Goal: Transaction & Acquisition: Subscribe to service/newsletter

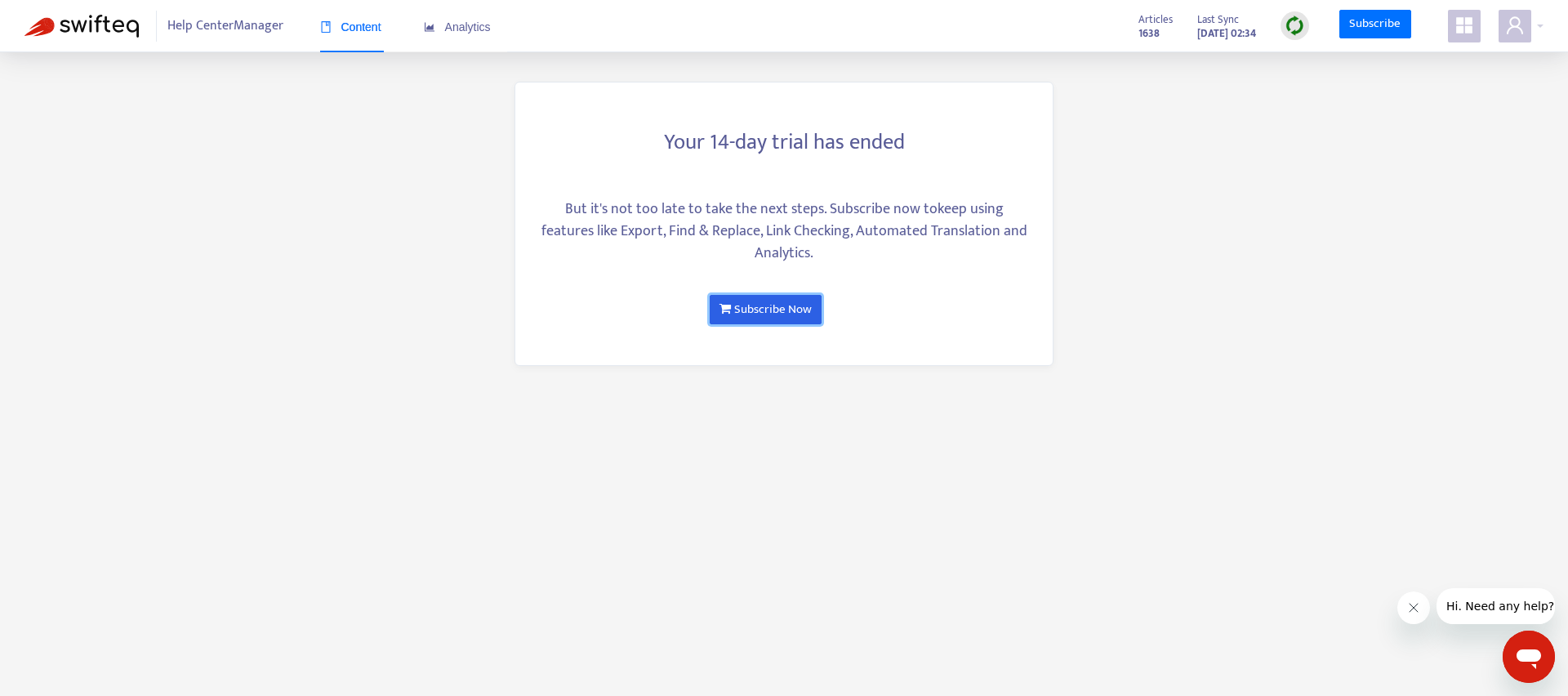
click at [768, 310] on link "Subscribe Now" at bounding box center [766, 309] width 112 height 29
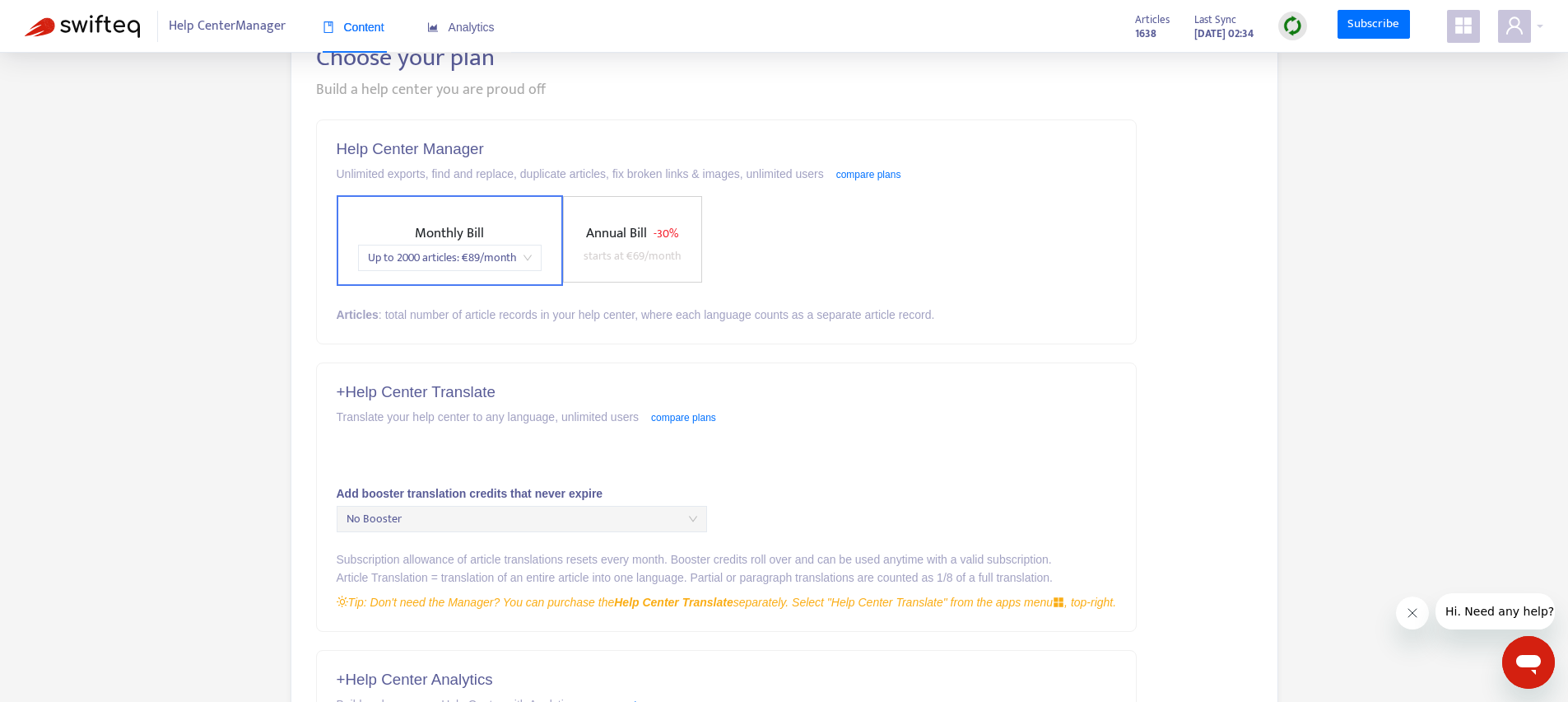
scroll to position [130, 0]
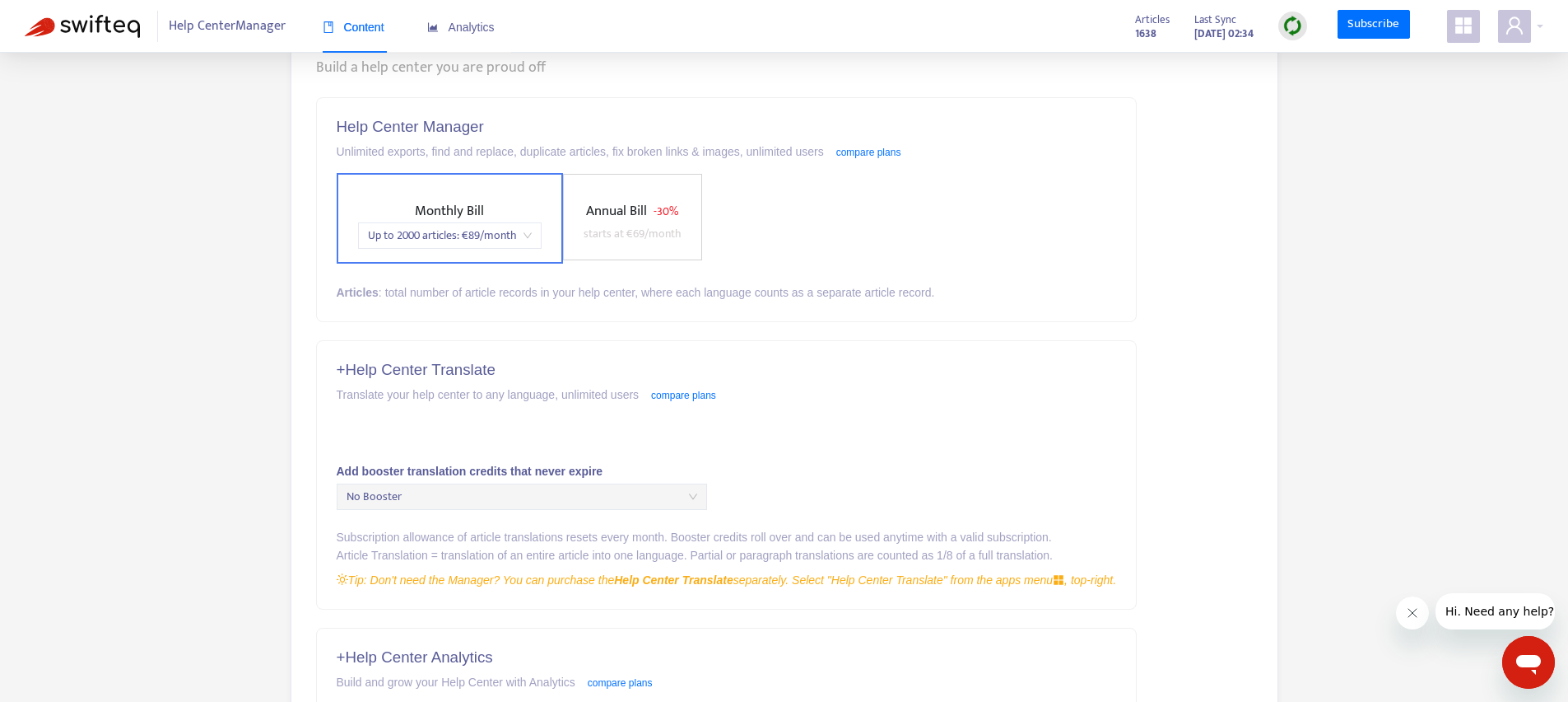
click at [401, 408] on div "+ Help Center Translate Translate your help center to any language, unlimited u…" at bounding box center [726, 475] width 820 height 268
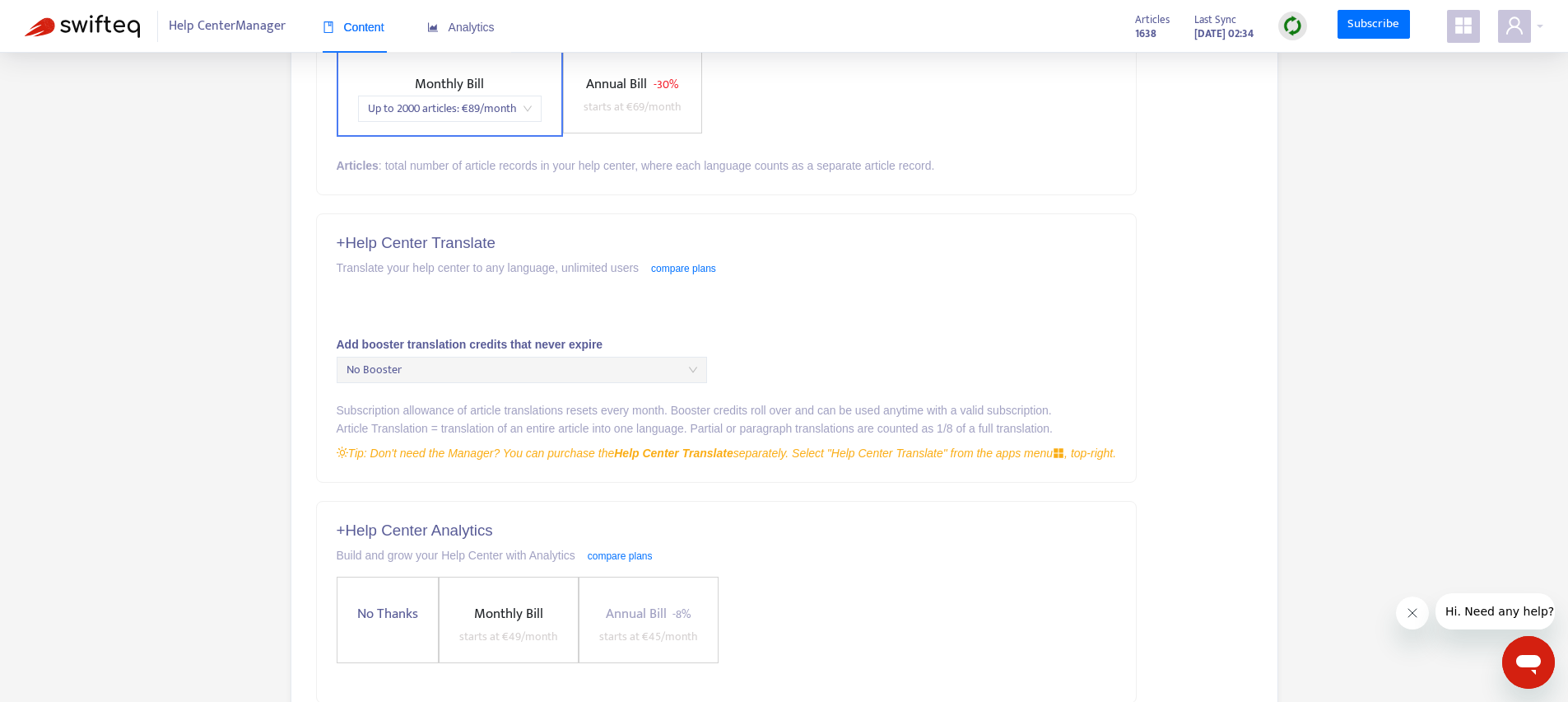
scroll to position [257, 0]
click at [396, 366] on span "No Booster" at bounding box center [522, 370] width 351 height 25
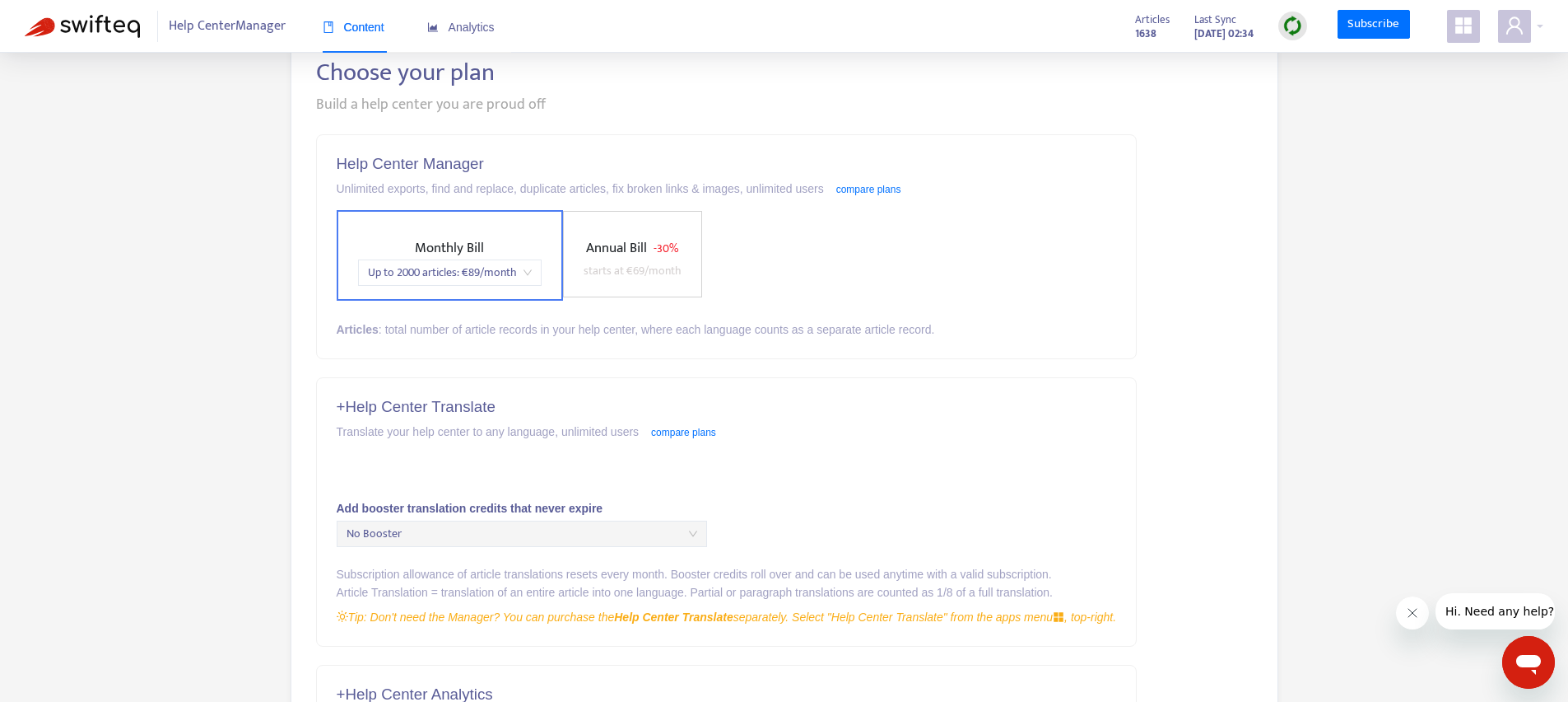
scroll to position [0, 0]
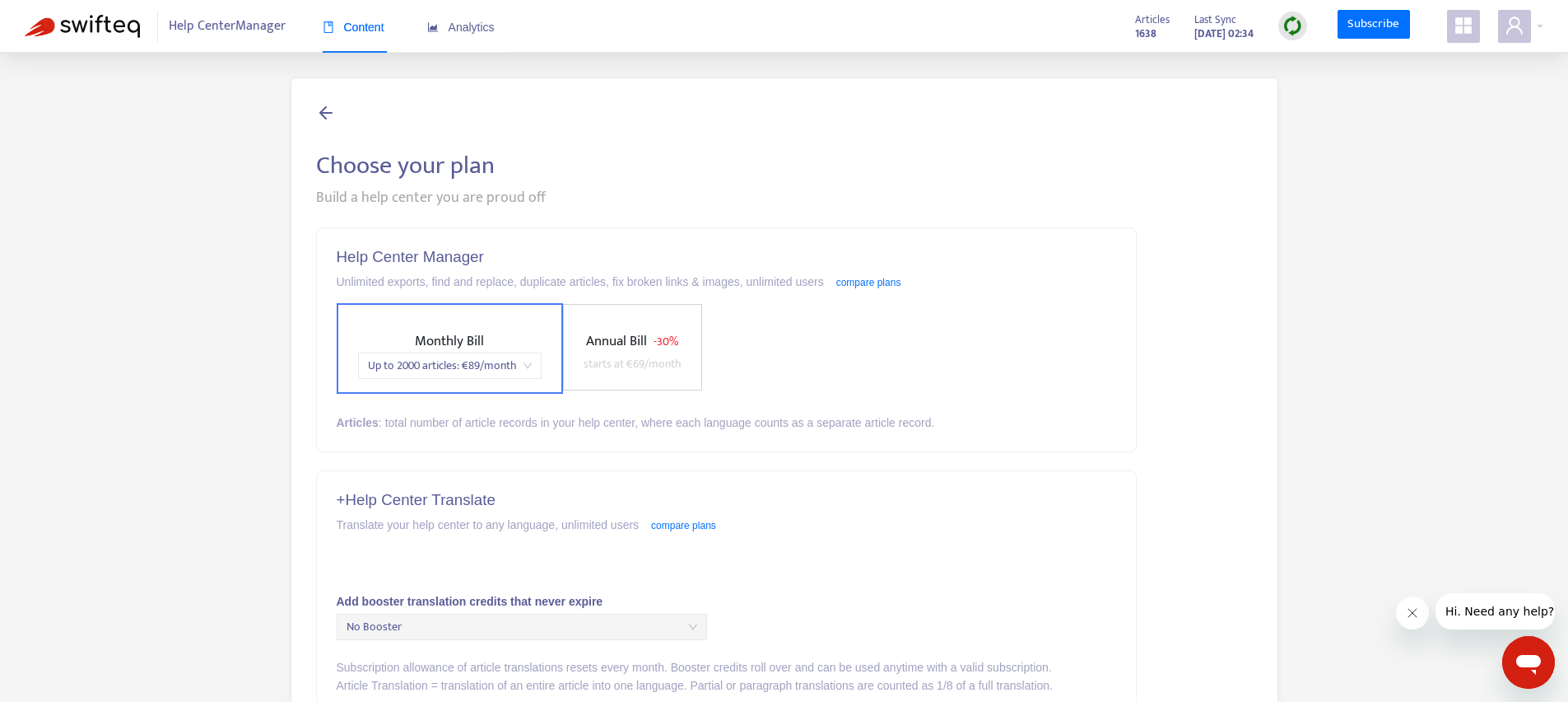
click at [1461, 27] on icon "appstore" at bounding box center [1463, 25] width 16 height 16
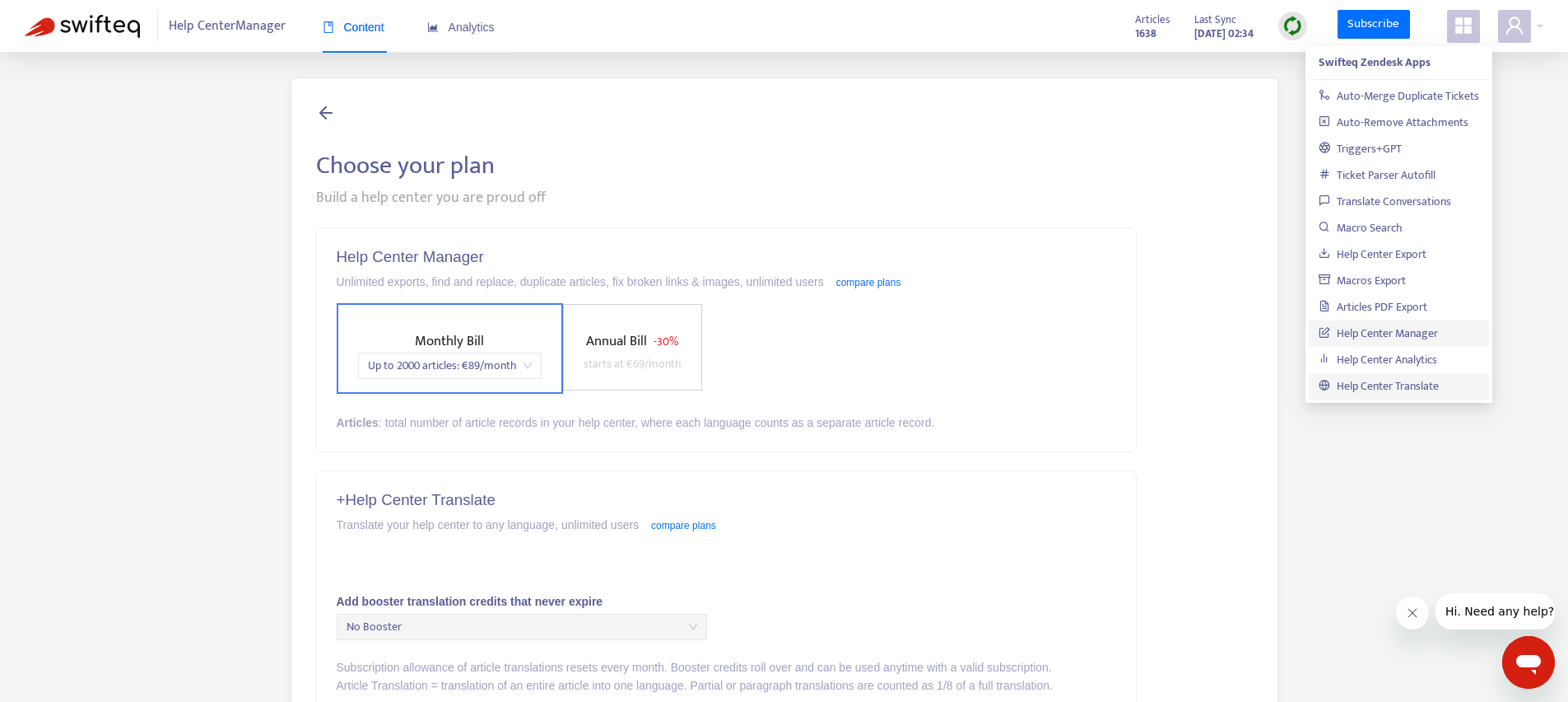
click at [1386, 379] on link "Help Center Translate" at bounding box center [1378, 386] width 120 height 19
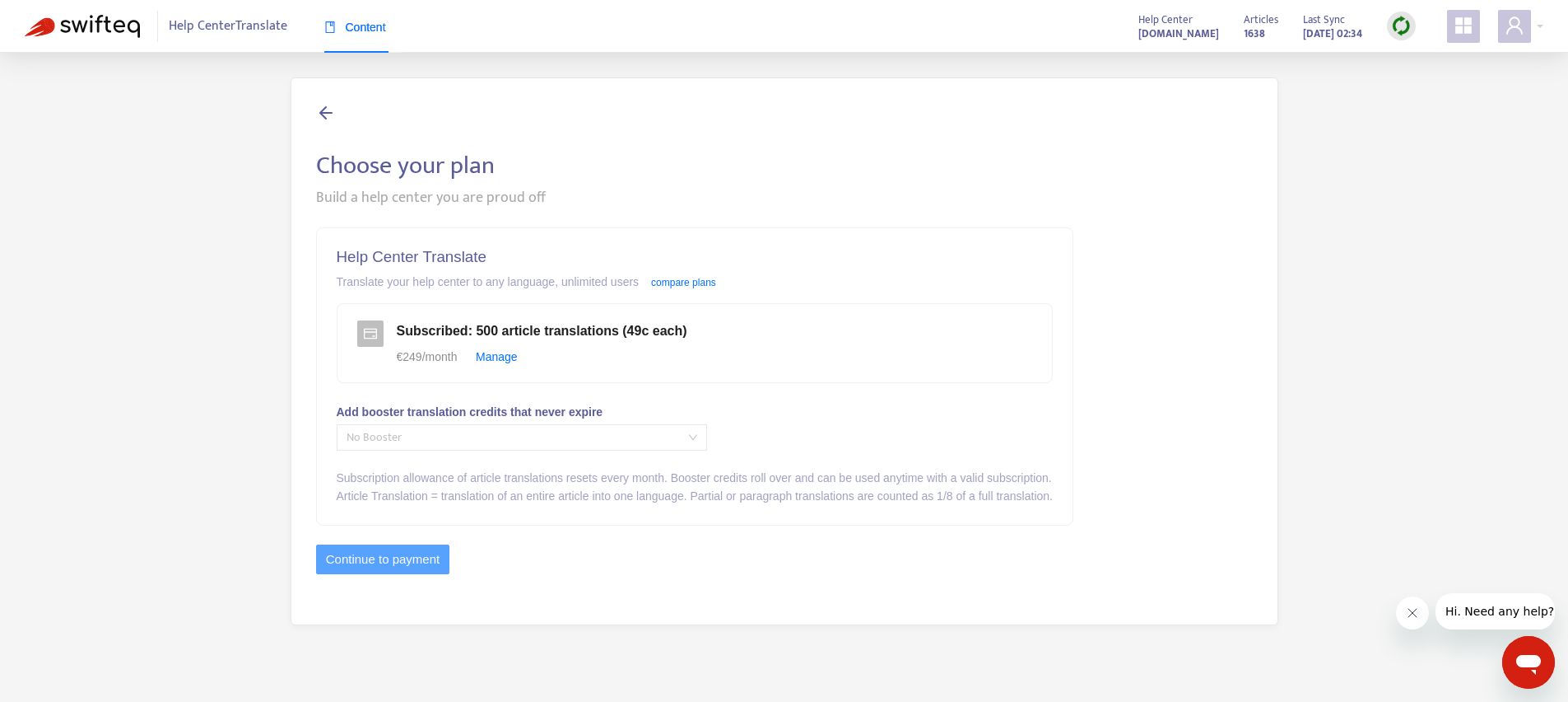
click at [538, 448] on span "No Booster" at bounding box center [522, 437] width 351 height 25
click at [188, 447] on div "Choose your plan Build a help center you are proud off Help Center Translate Tr…" at bounding box center [784, 352] width 1519 height 548
click at [356, 28] on span "Content" at bounding box center [355, 28] width 62 height 13
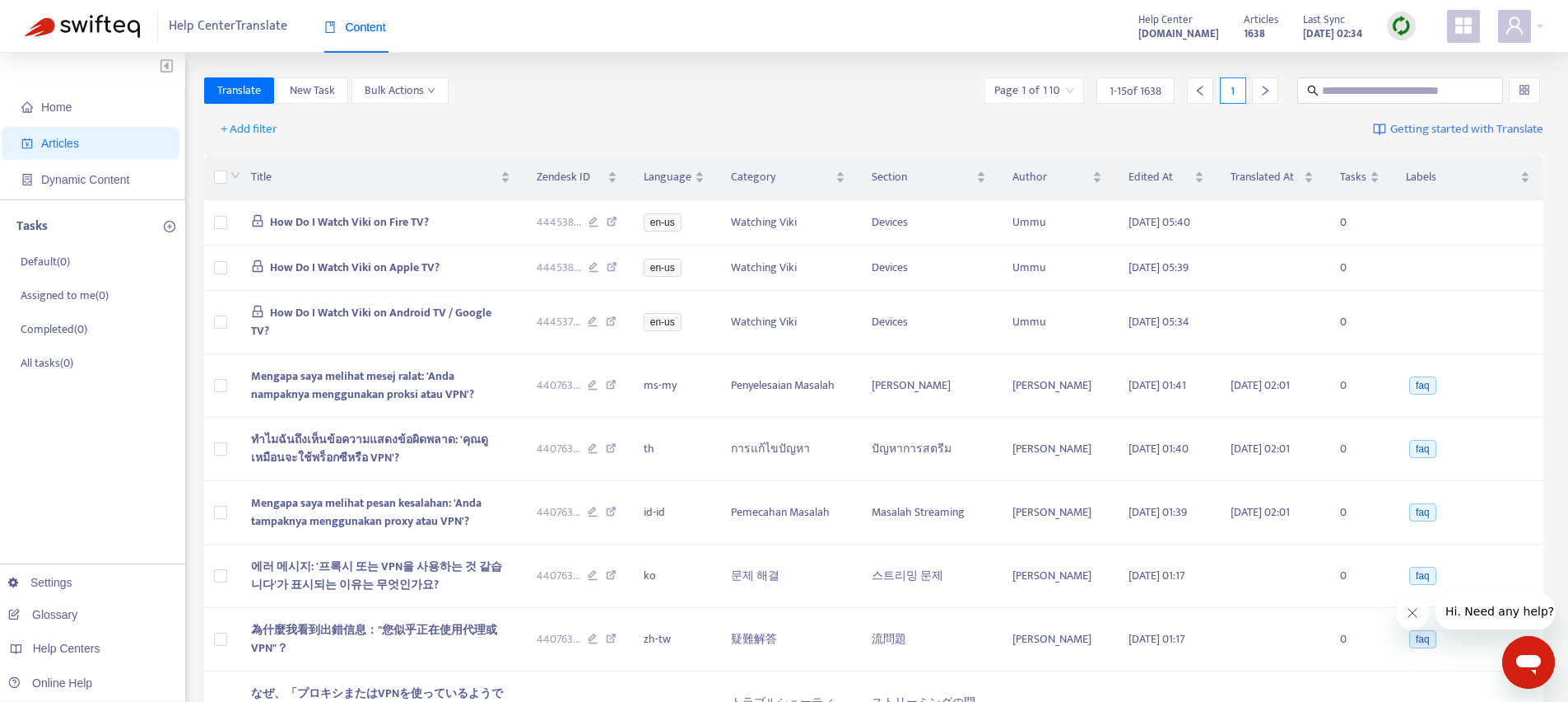
click at [1465, 28] on icon "appstore" at bounding box center [1463, 25] width 16 height 16
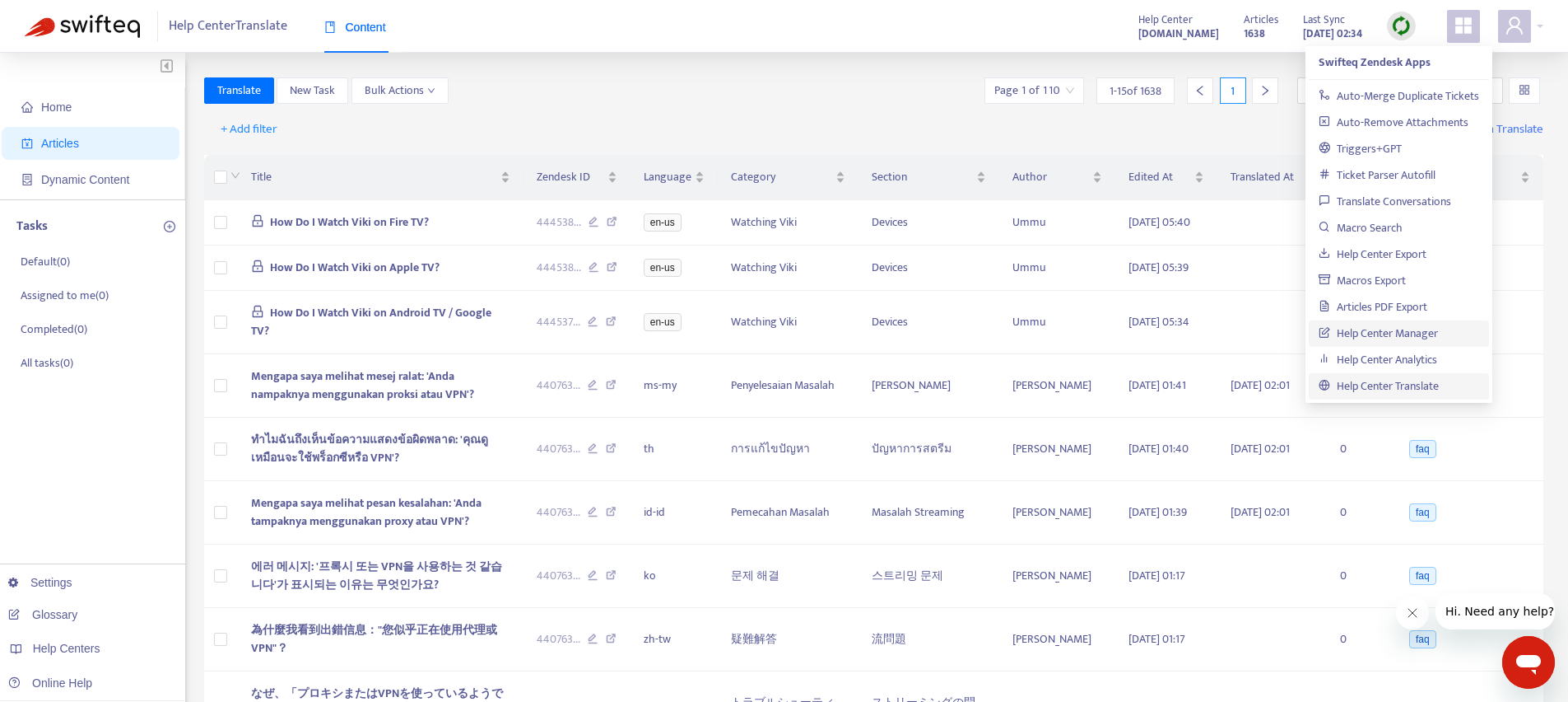
click at [1365, 323] on link "Help Center Manager" at bounding box center [1378, 333] width 119 height 19
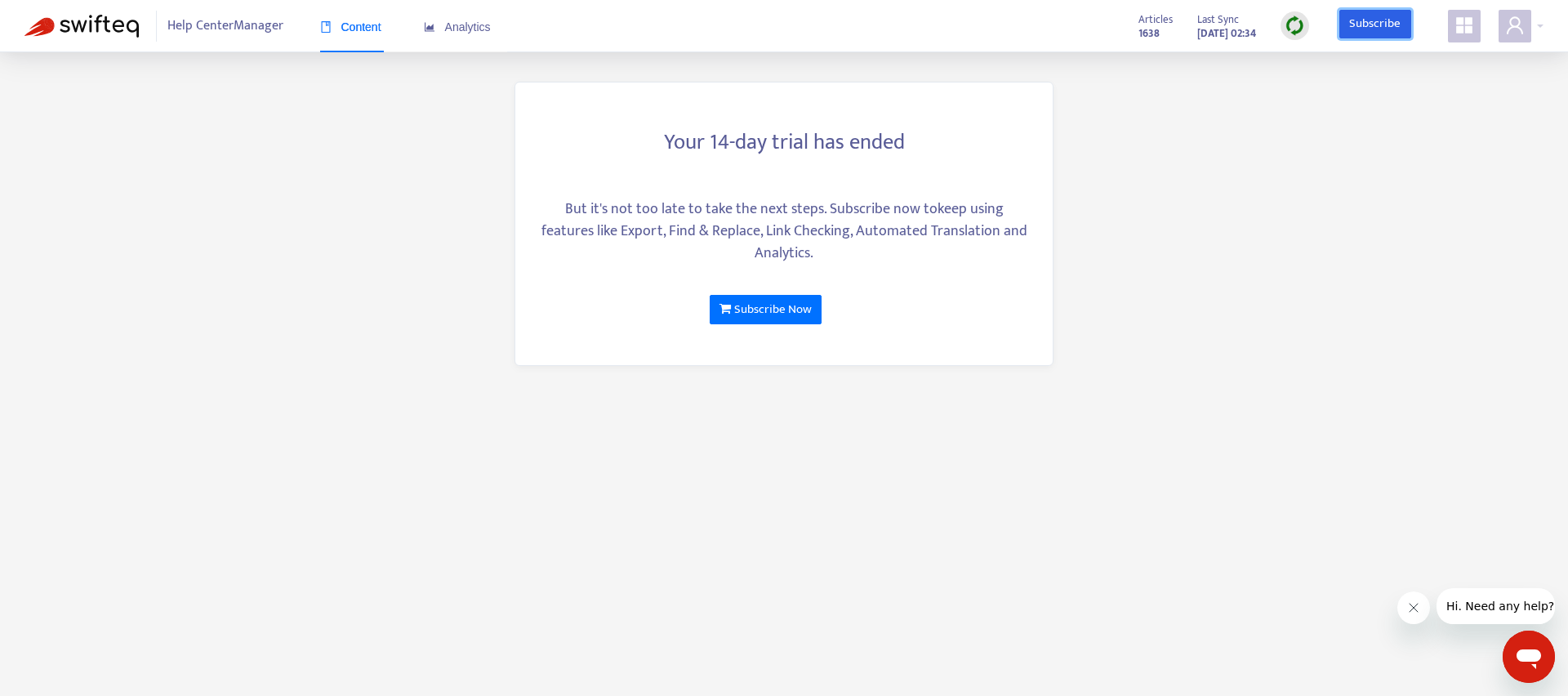
click at [1375, 25] on link "Subscribe" at bounding box center [1375, 24] width 71 height 29
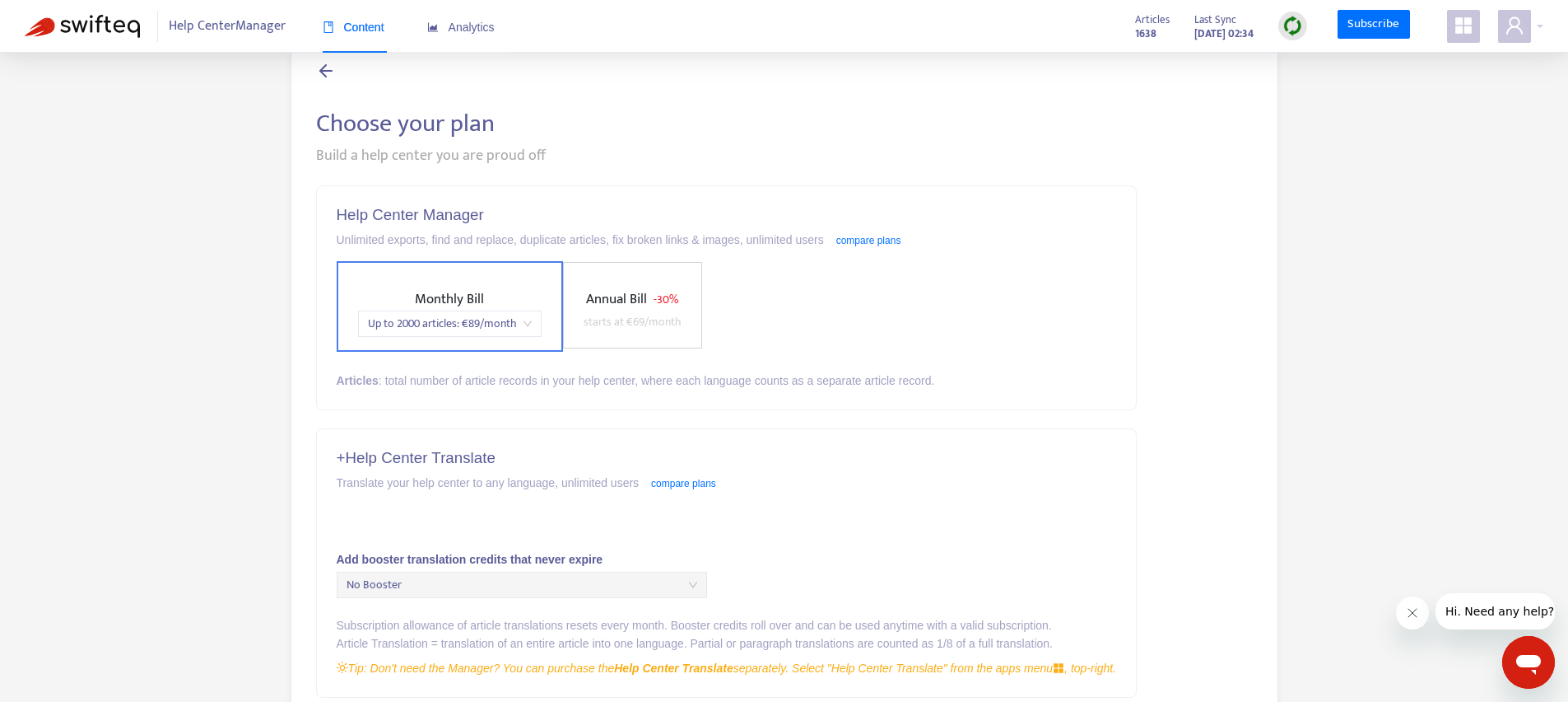
scroll to position [97, 0]
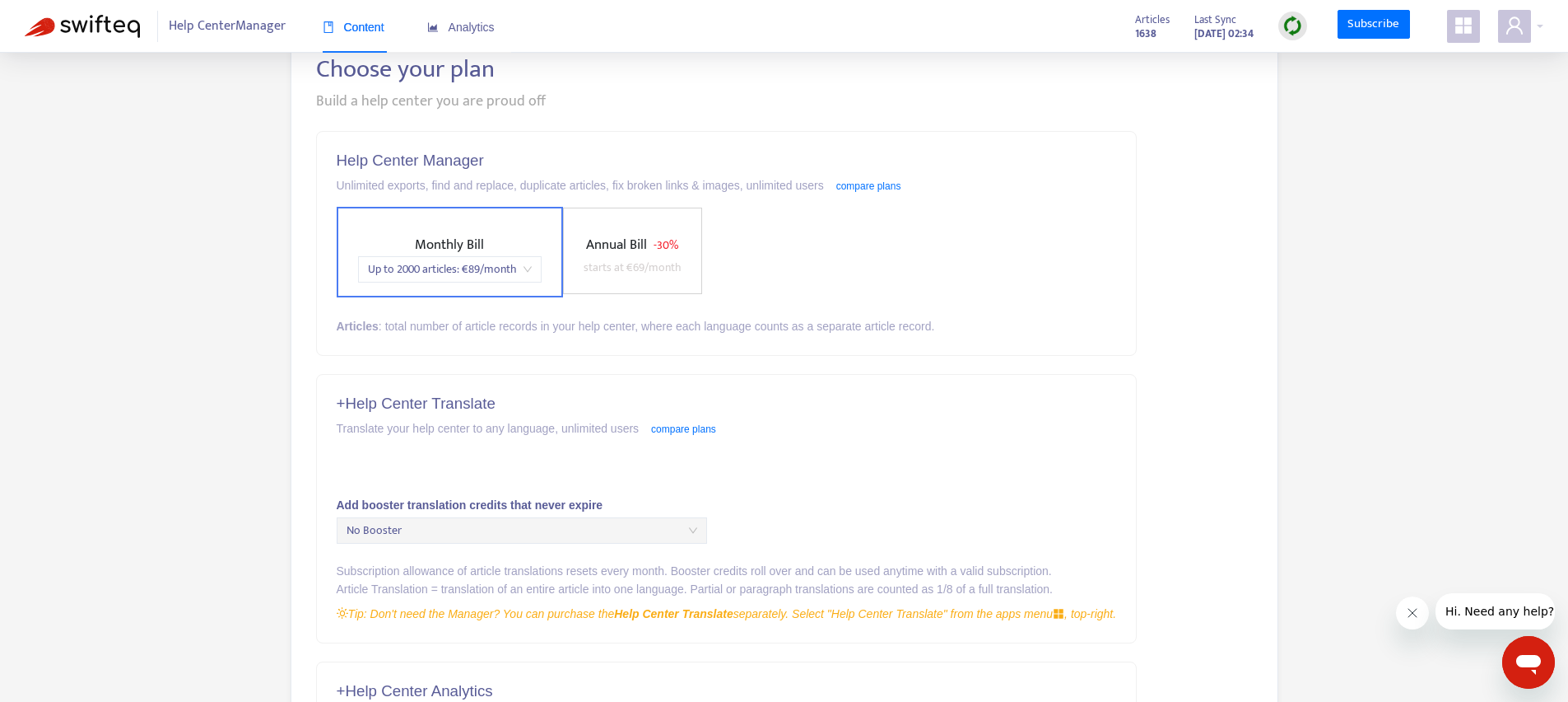
click at [396, 536] on span "No Booster" at bounding box center [522, 530] width 351 height 25
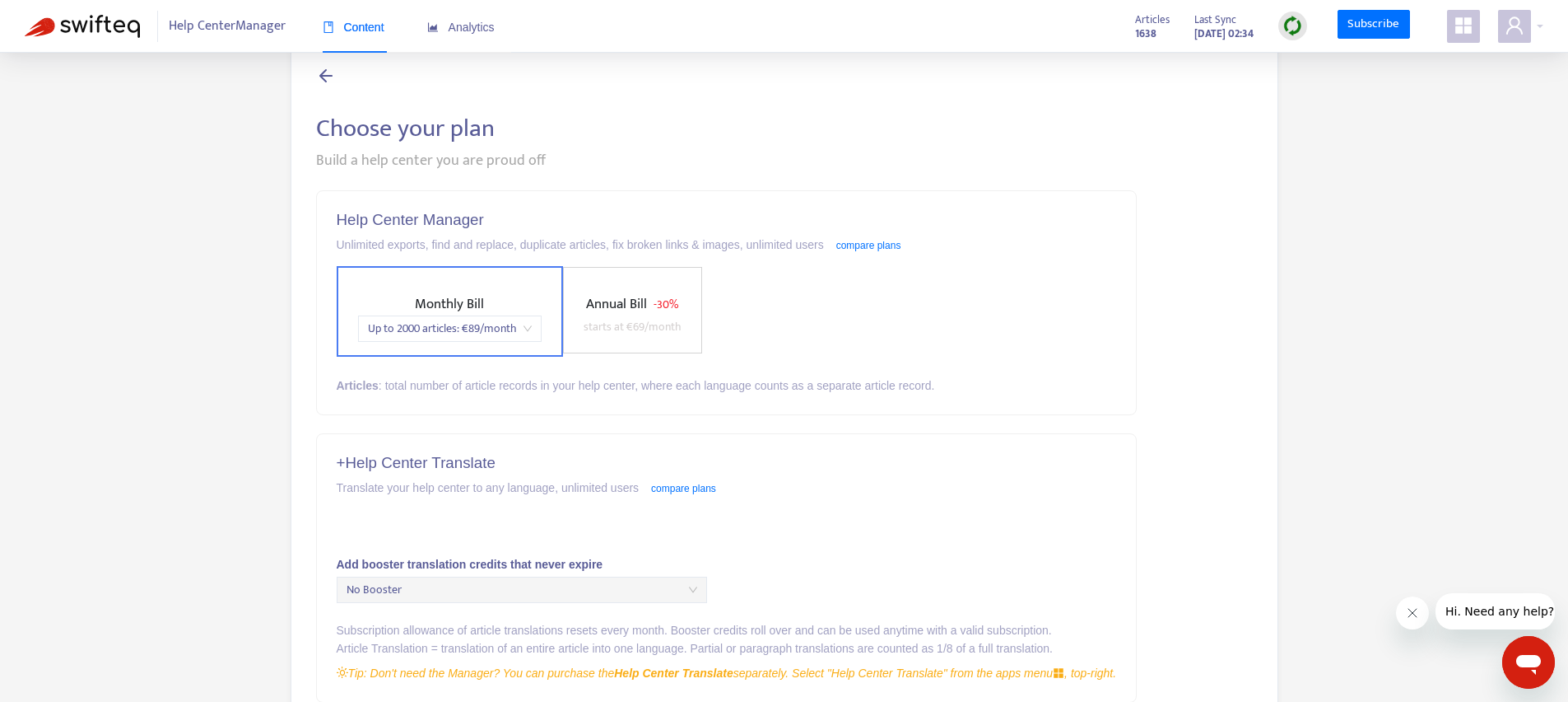
scroll to position [0, 0]
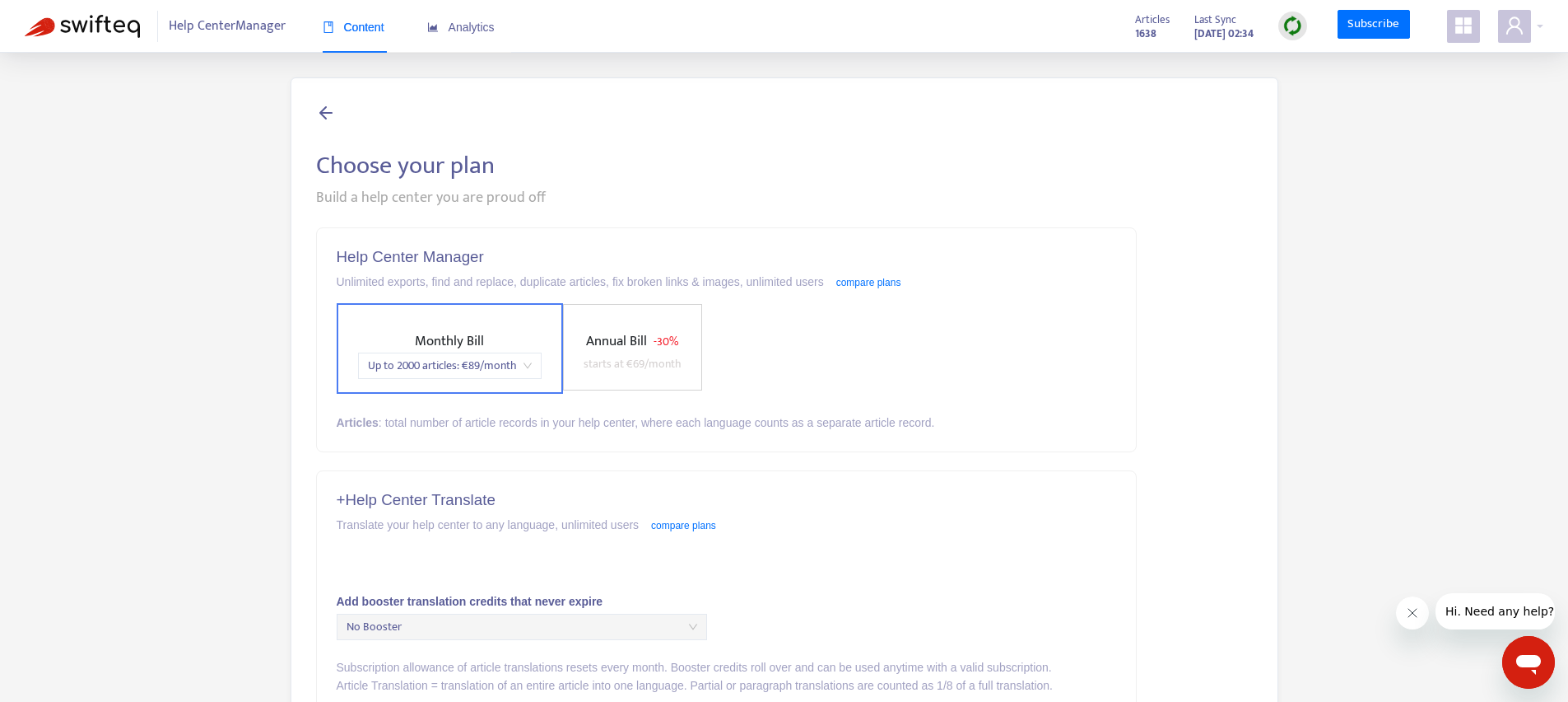
click at [1462, 24] on icon "appstore" at bounding box center [1463, 25] width 16 height 16
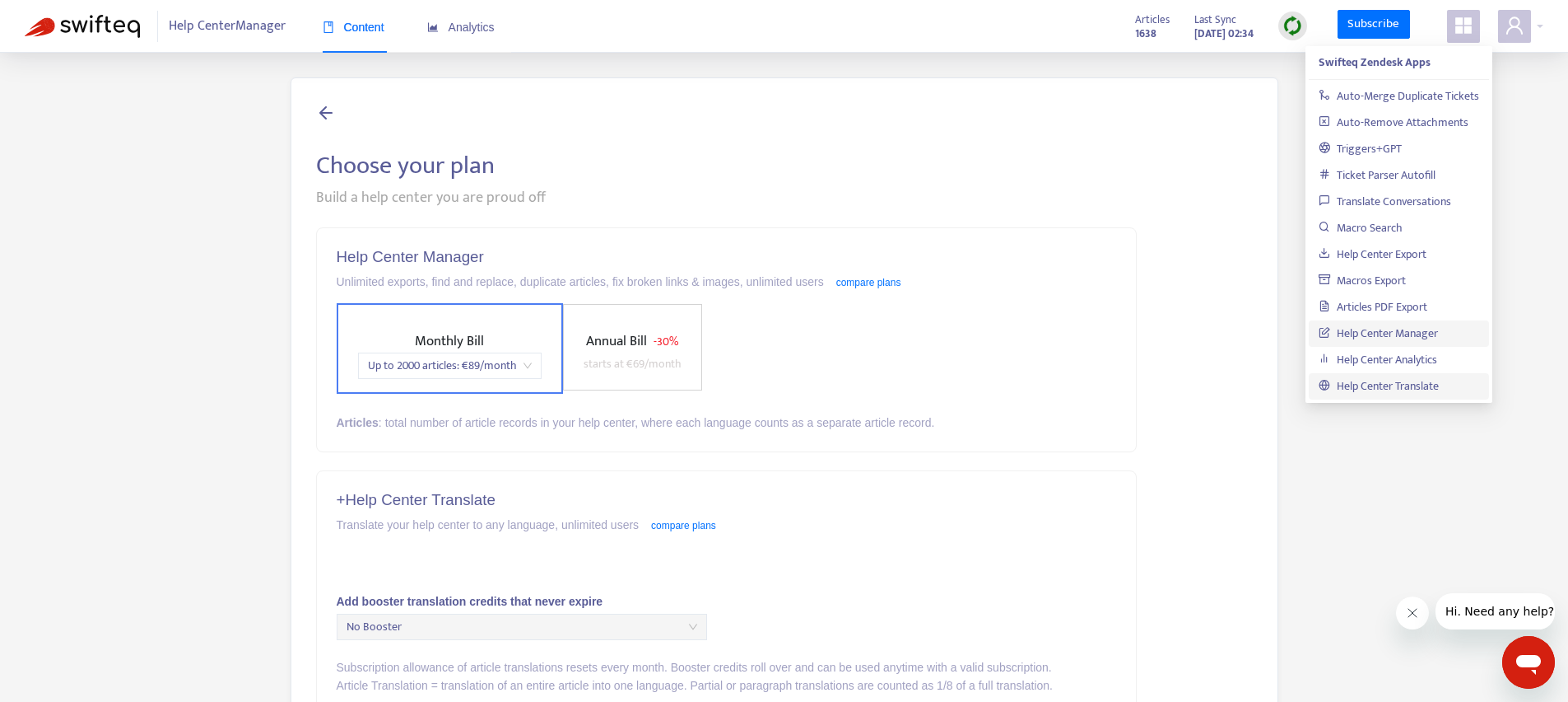
click at [1377, 379] on link "Help Center Translate" at bounding box center [1378, 386] width 120 height 19
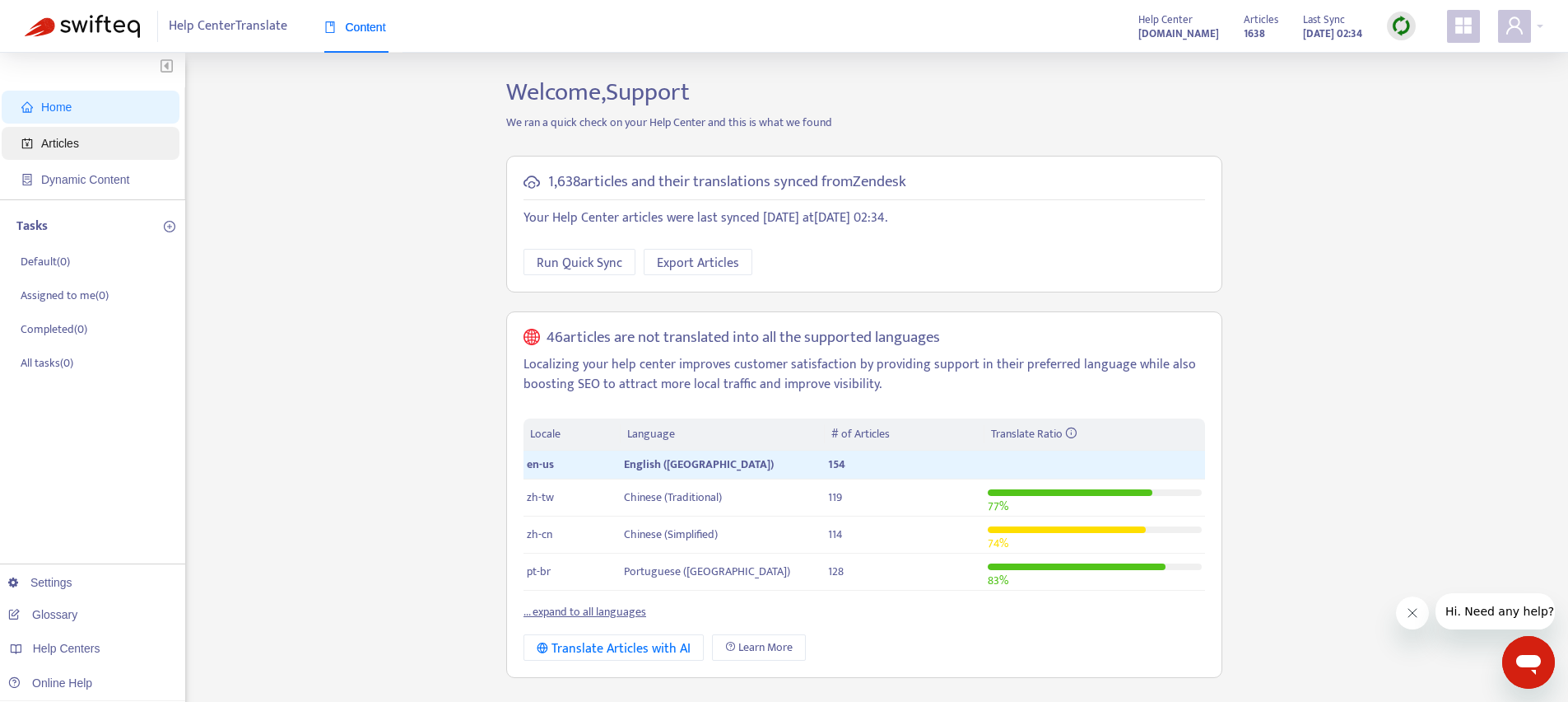
click at [56, 147] on span "Articles" at bounding box center [60, 143] width 38 height 13
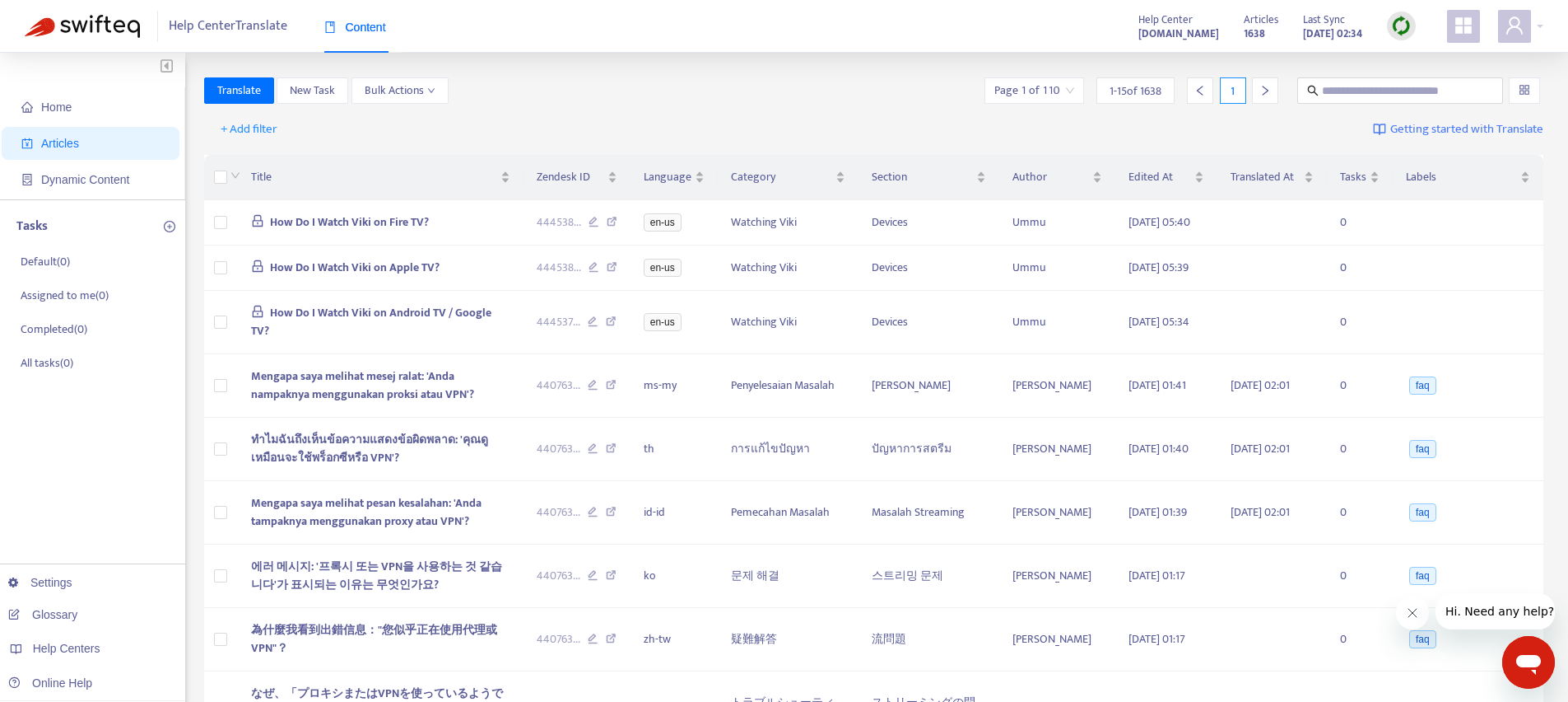
click at [1462, 31] on icon "appstore" at bounding box center [1463, 25] width 16 height 16
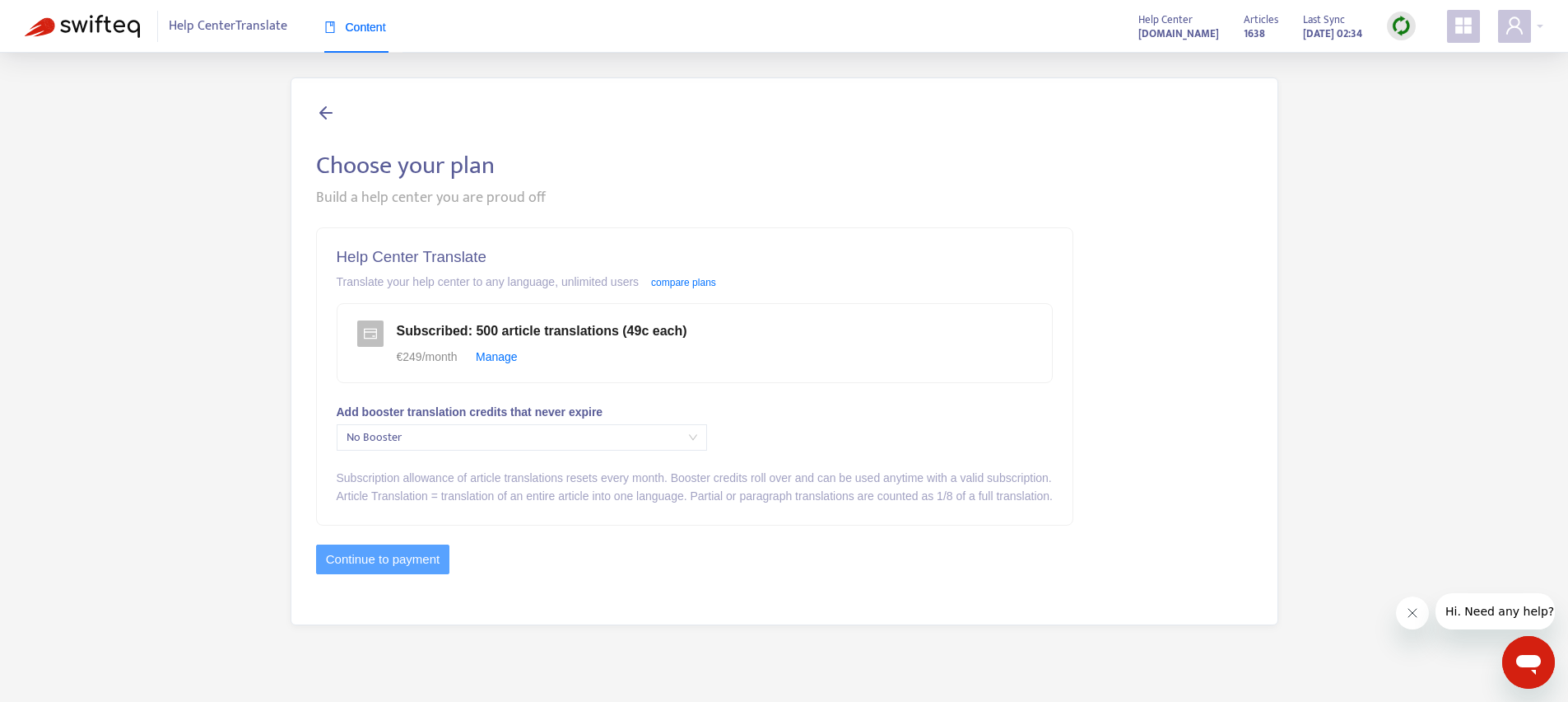
click at [362, 281] on div "Translate your help center to any language, unlimited users compare plans" at bounding box center [695, 281] width 717 height 18
drag, startPoint x: 362, startPoint y: 281, endPoint x: 540, endPoint y: 276, distance: 178.1
click at [540, 276] on div "Translate your help center to any language, unlimited users compare plans" at bounding box center [695, 281] width 717 height 18
copy div "Translate your help center to any language"
click at [1467, 14] on span at bounding box center [1464, 26] width 33 height 33
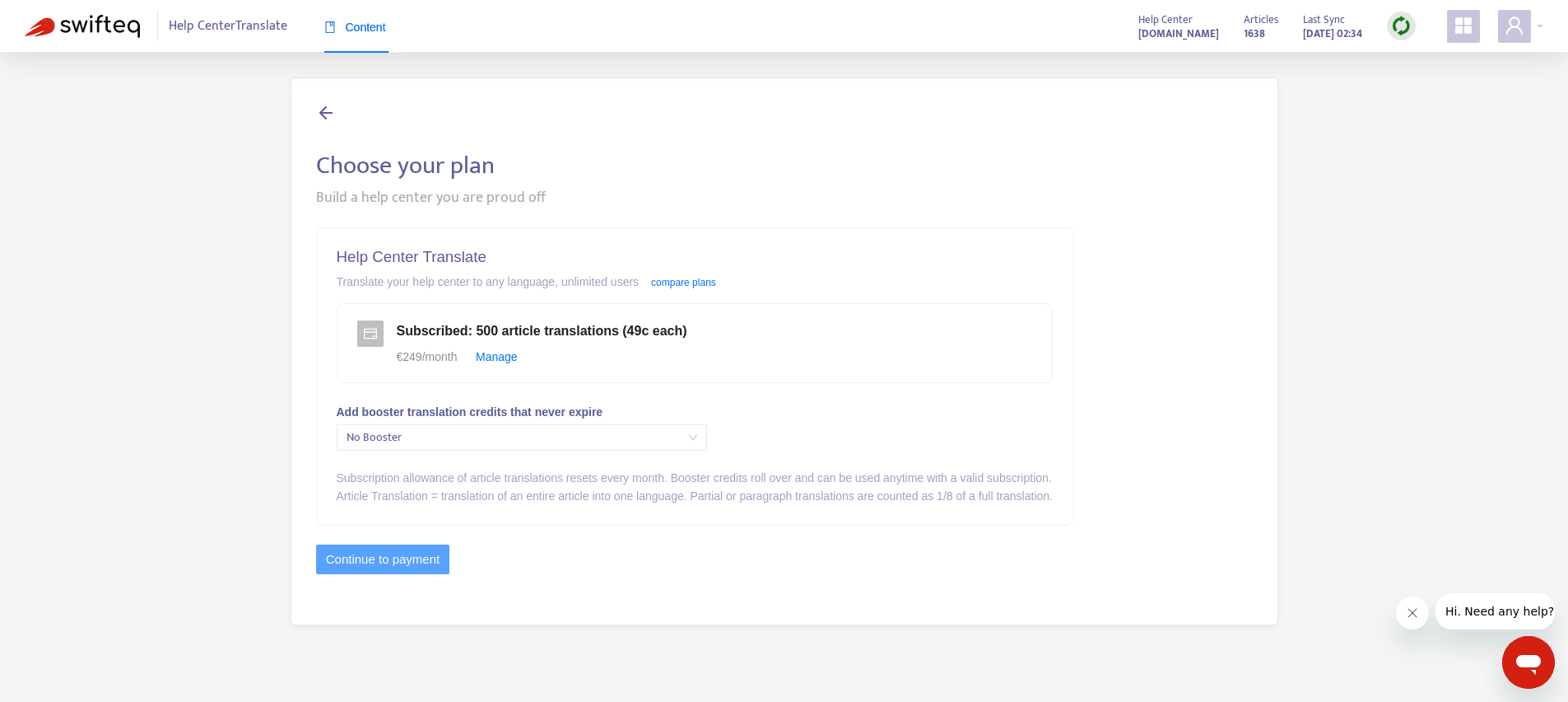
click at [421, 329] on span "Subscribed : 500 article translations (49c each)" at bounding box center [542, 330] width 291 height 14
copy span "Subscribed"
click at [350, 285] on div "Translate your help center to any language, unlimited users compare plans" at bounding box center [695, 281] width 717 height 18
drag, startPoint x: 350, startPoint y: 285, endPoint x: 521, endPoint y: 286, distance: 171.0
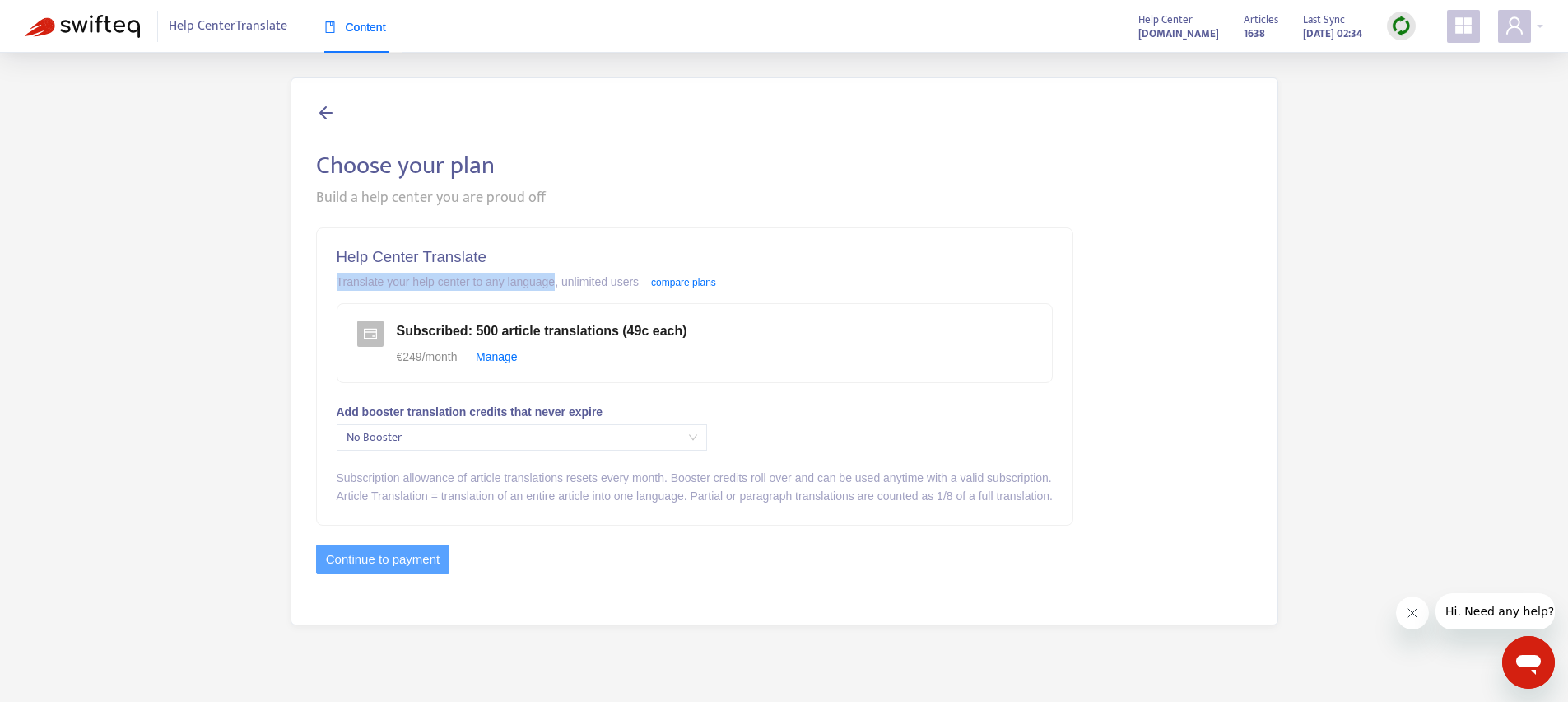
click at [521, 286] on div "Translate your help center to any language, unlimited users compare plans" at bounding box center [695, 281] width 717 height 18
copy div "Translate your help center to any language"
click at [1463, 32] on icon "appstore" at bounding box center [1464, 26] width 20 height 20
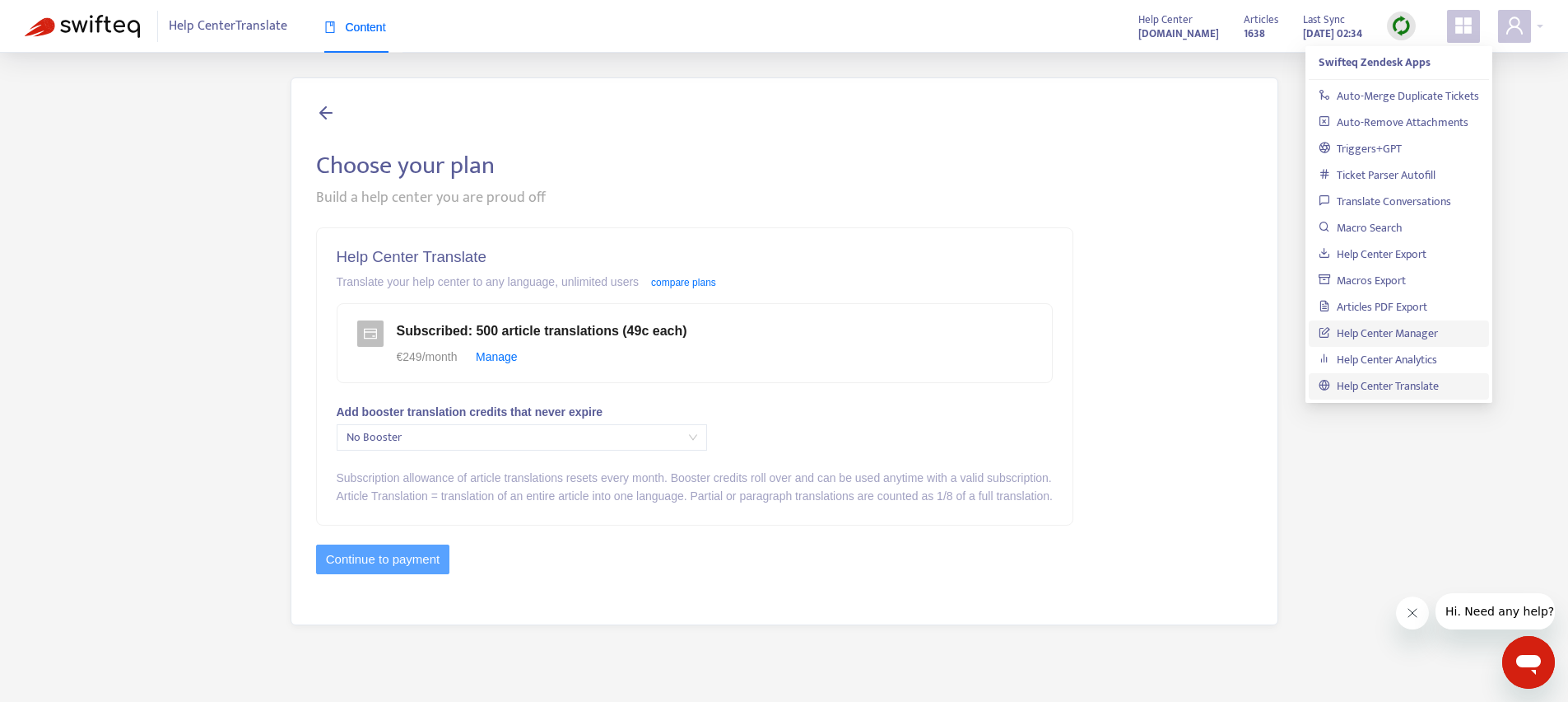
click at [1378, 335] on link "Help Center Manager" at bounding box center [1378, 333] width 119 height 19
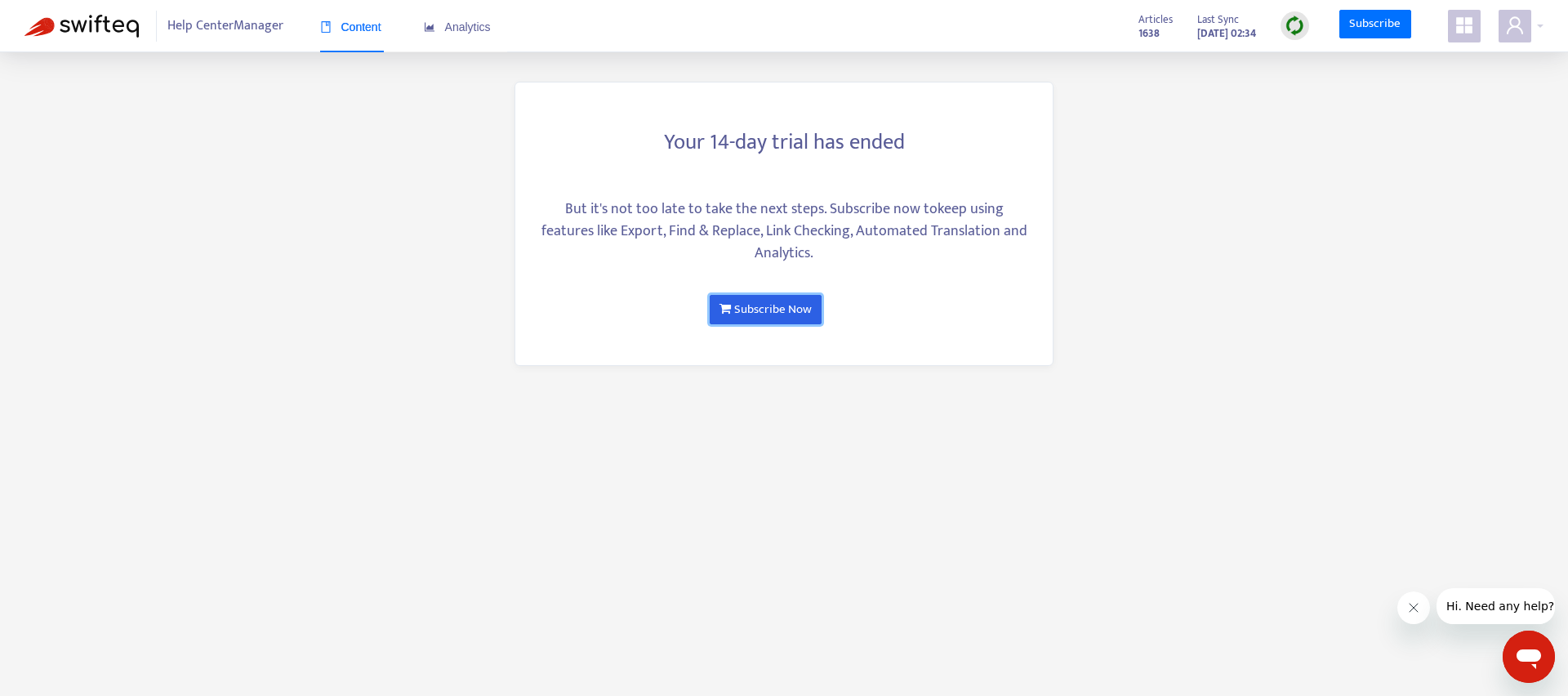
click at [758, 322] on link "Subscribe Now" at bounding box center [766, 309] width 112 height 29
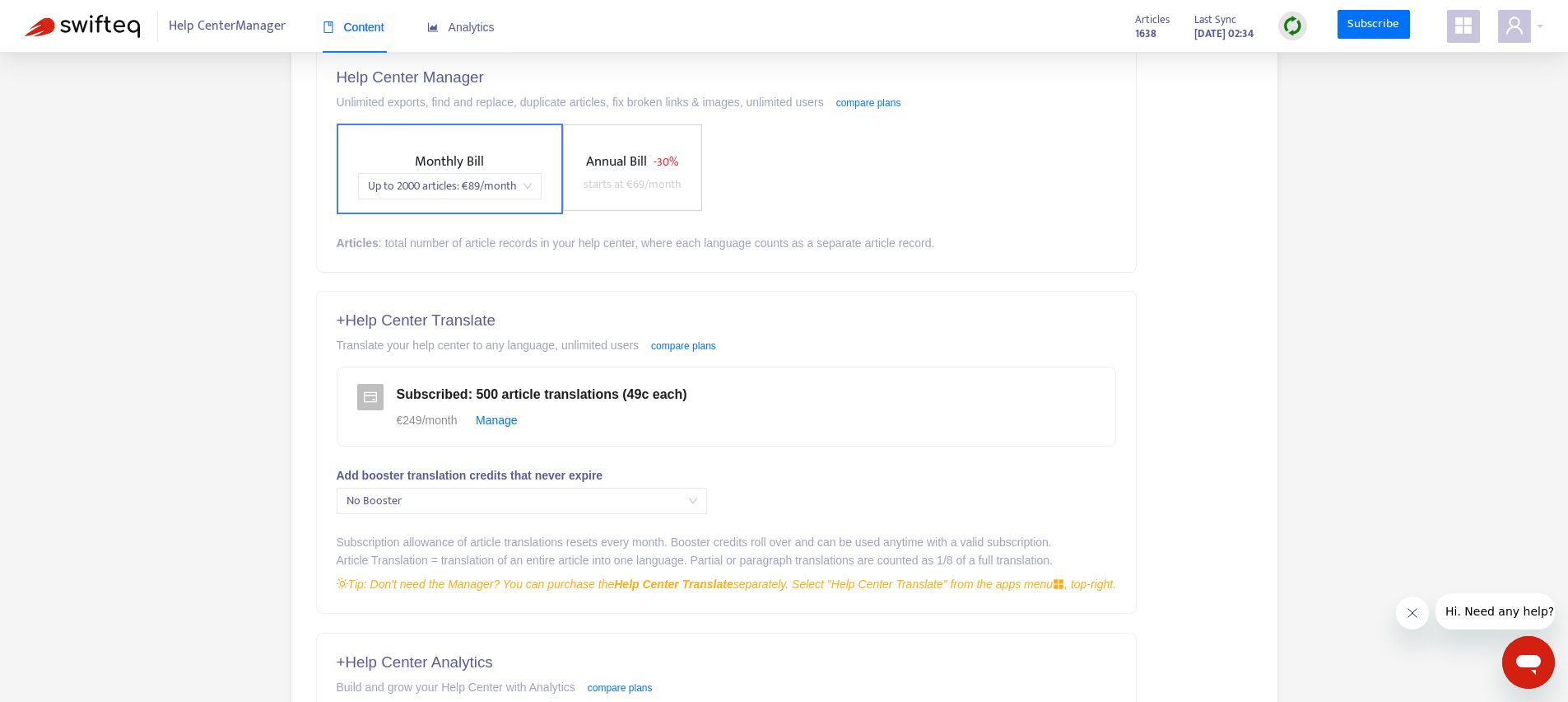
scroll to position [197, 0]
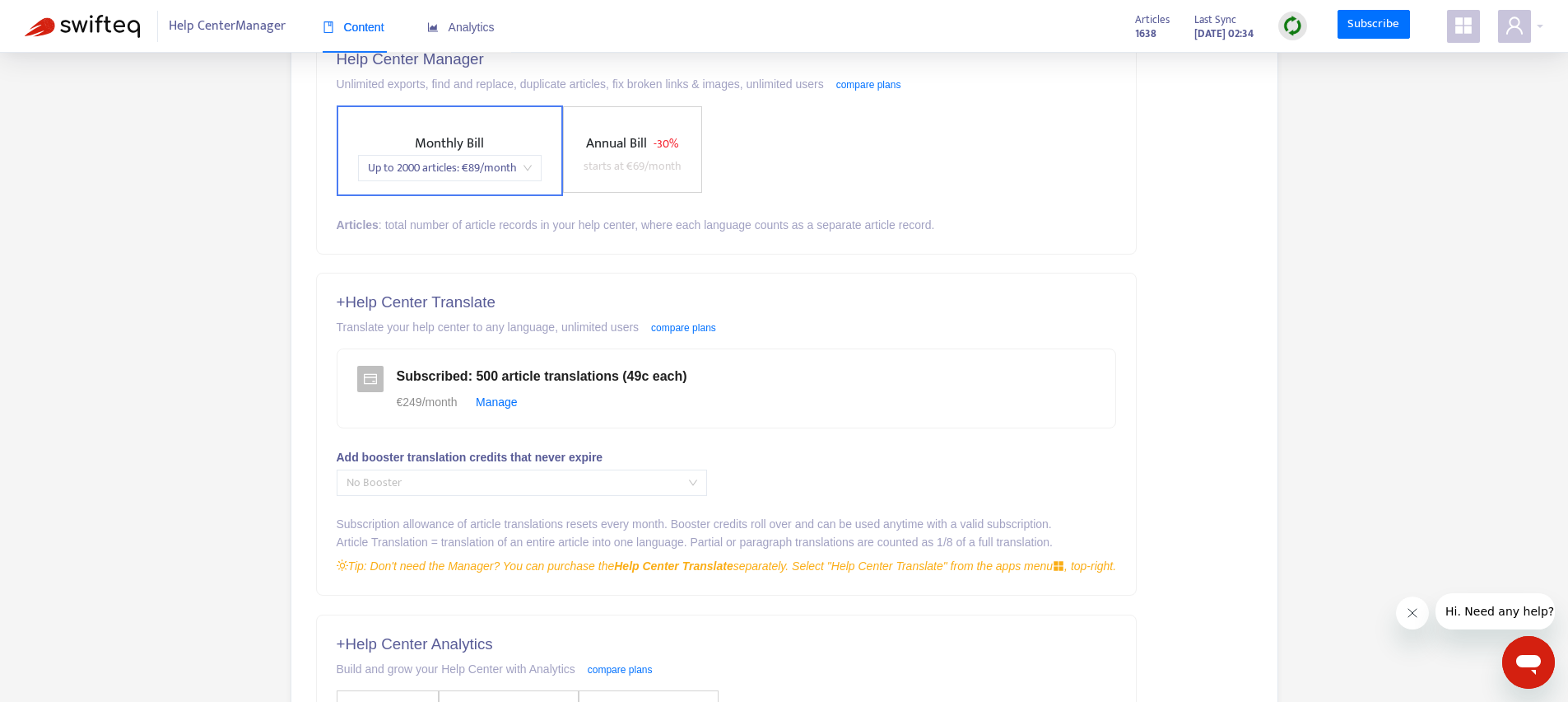
click at [527, 483] on span "No Booster" at bounding box center [522, 483] width 351 height 25
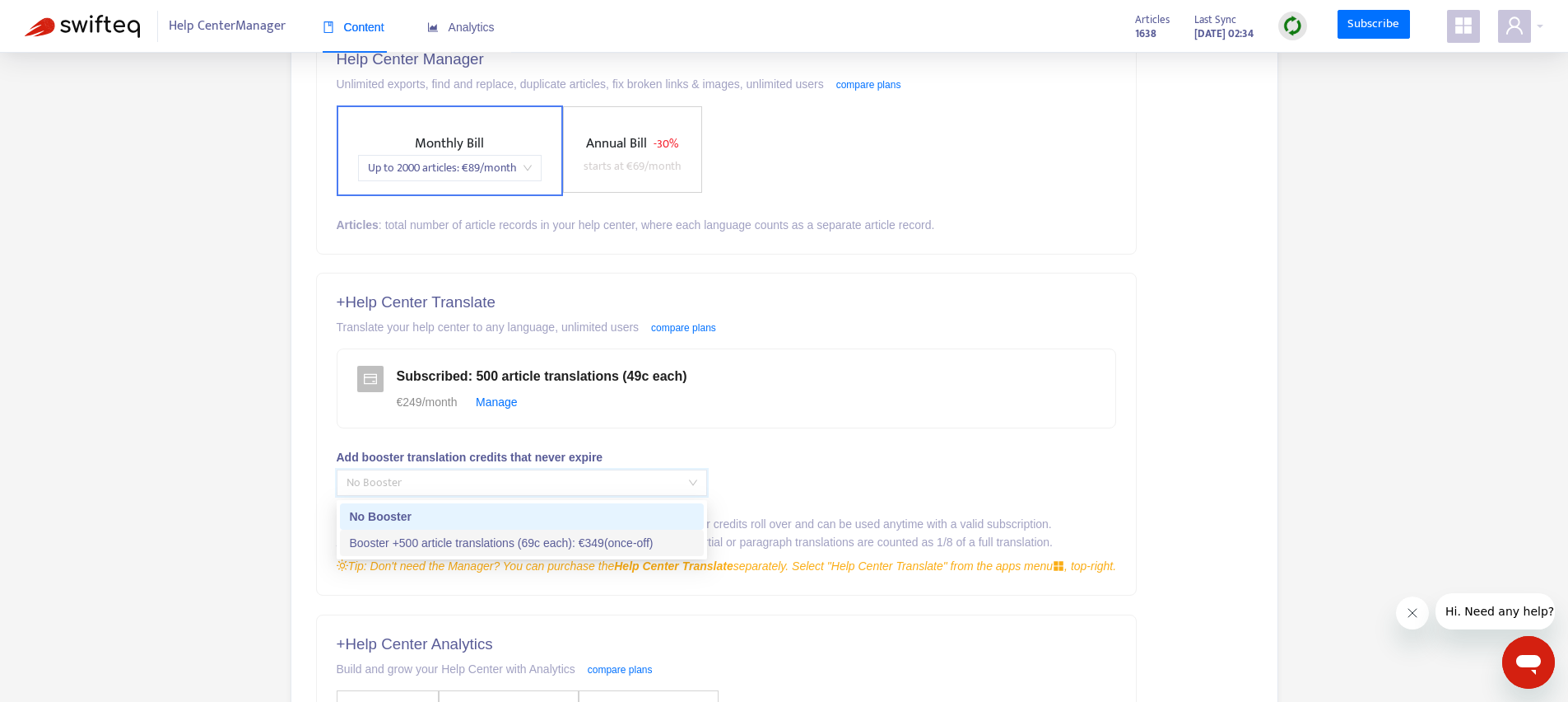
click at [521, 536] on div "Booster +500 article translations (69c each) : € 349 (once-off)" at bounding box center [521, 543] width 344 height 18
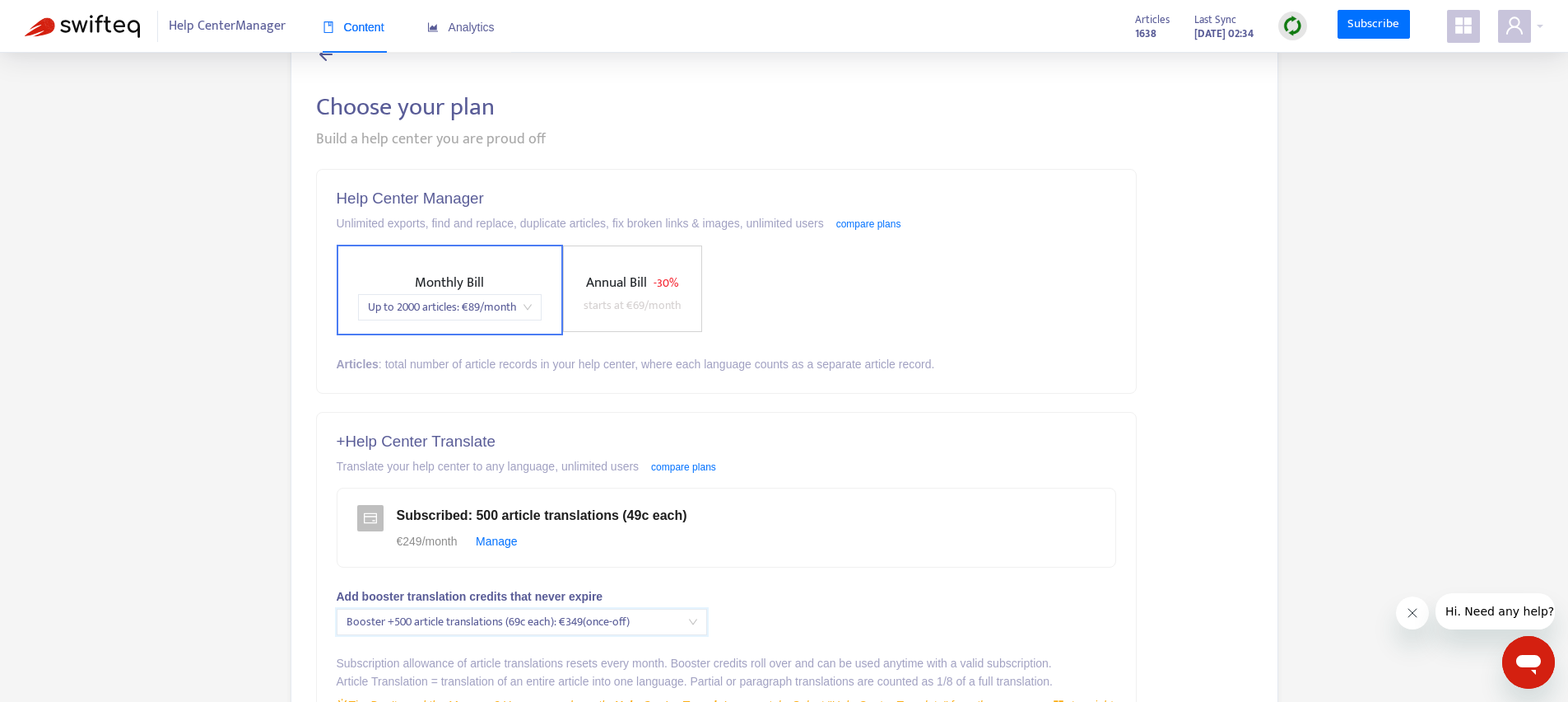
scroll to position [166, 0]
